Goal: Task Accomplishment & Management: Complete application form

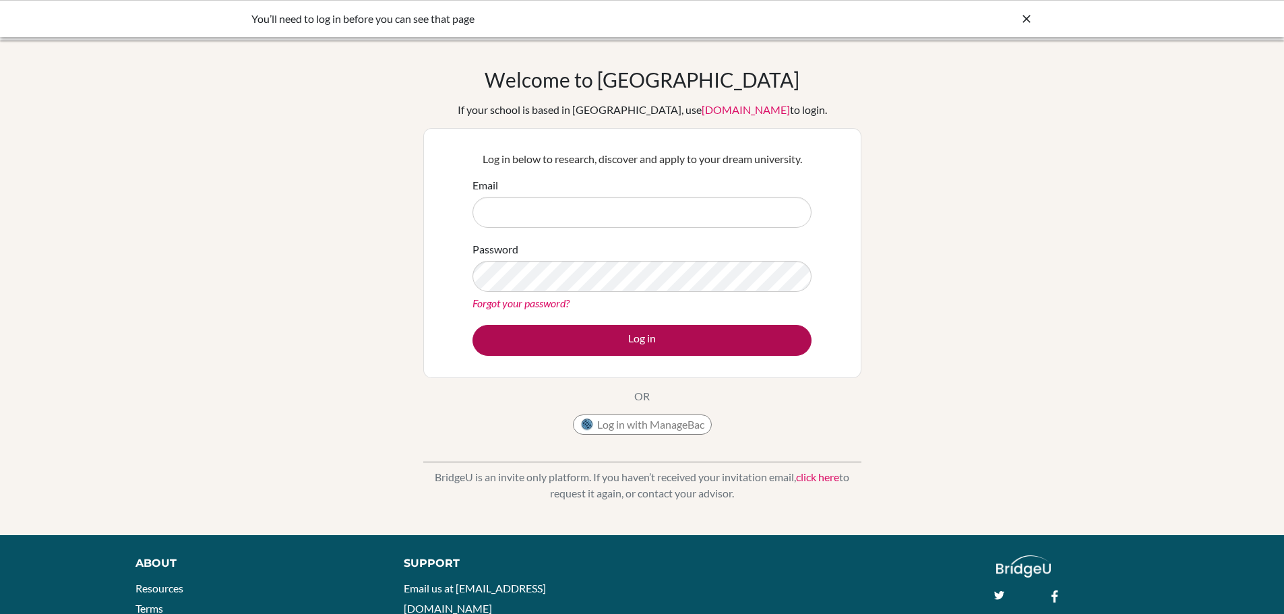
type input "dpaynter@isps.edu.tt"
click at [665, 340] on button "Log in" at bounding box center [641, 340] width 339 height 31
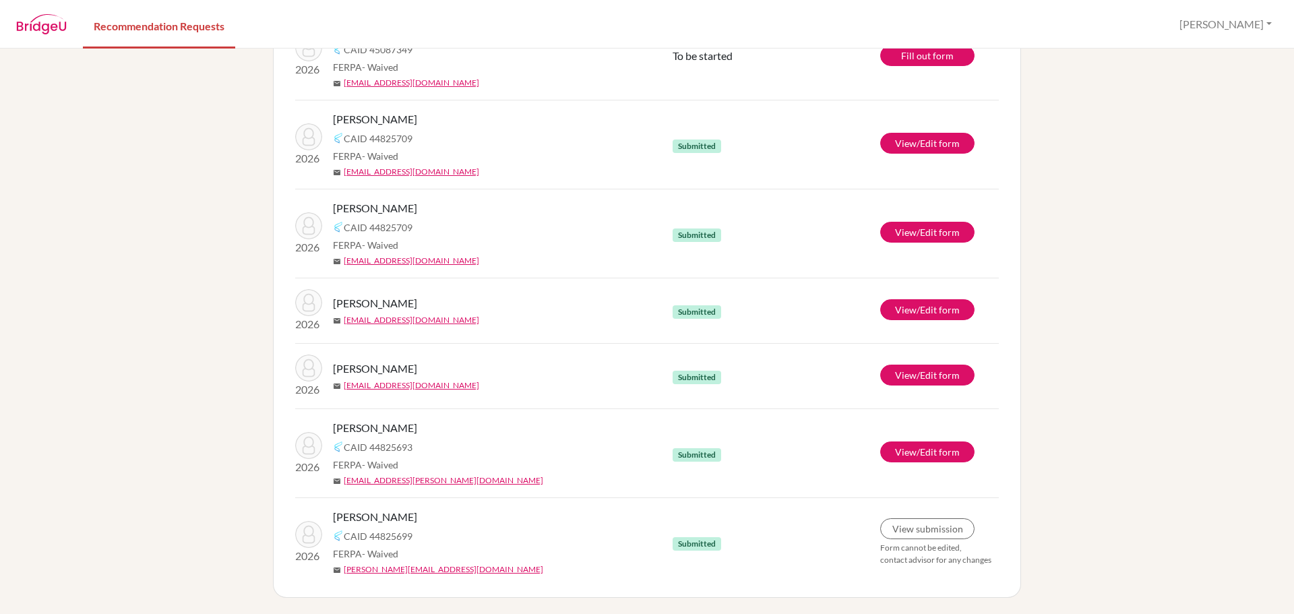
scroll to position [75, 0]
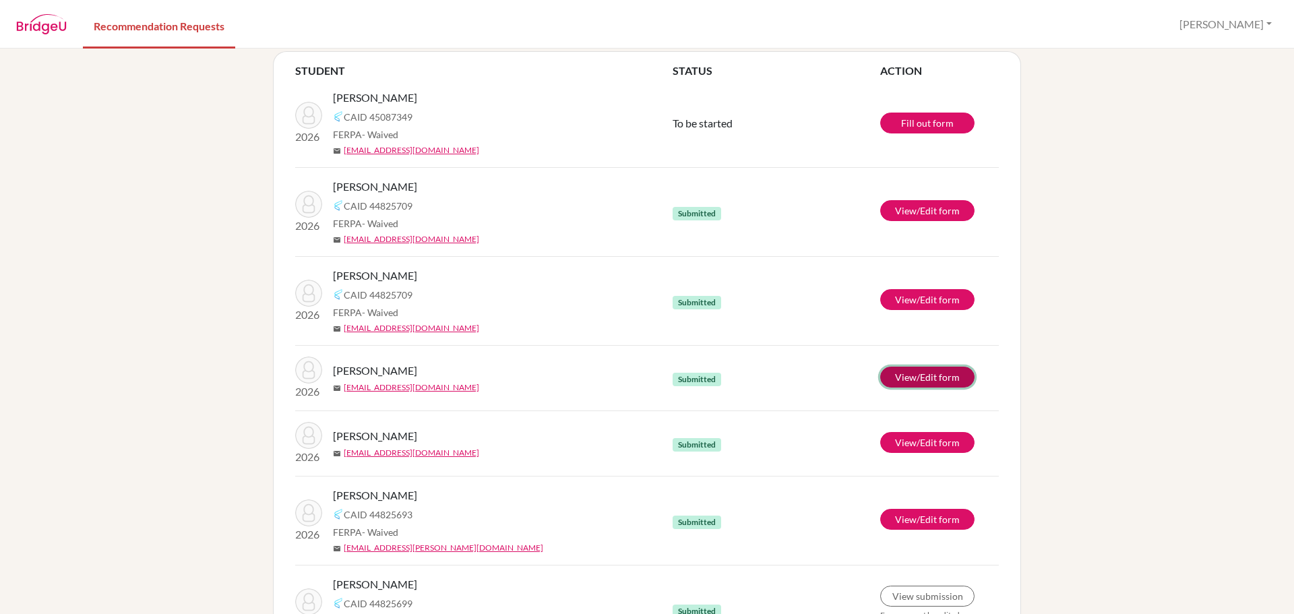
click at [904, 371] on link "View/Edit form" at bounding box center [927, 377] width 94 height 21
click at [896, 122] on link "Fill out form" at bounding box center [927, 123] width 94 height 21
